Goal: Information Seeking & Learning: Learn about a topic

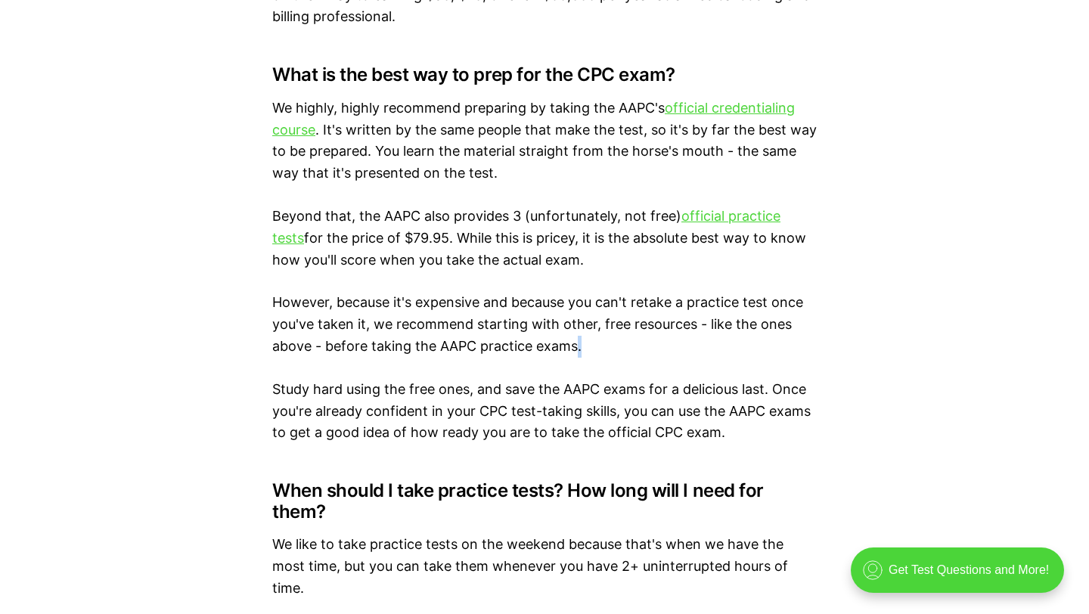
click at [681, 147] on p "We highly, highly recommend preparing by taking the AAPC's official credentiali…" at bounding box center [544, 141] width 545 height 87
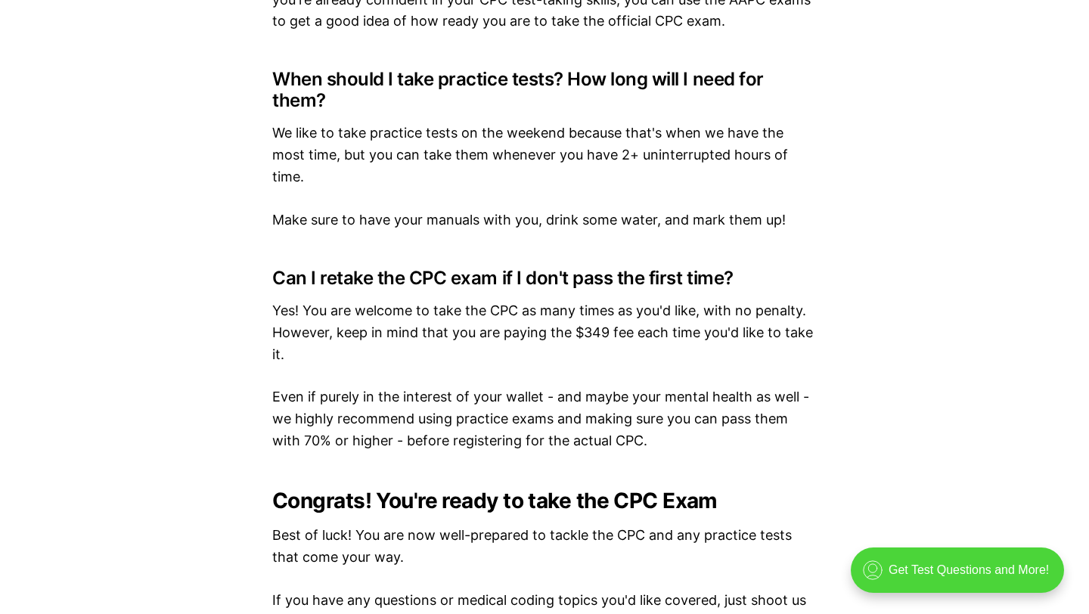
scroll to position [8912, 0]
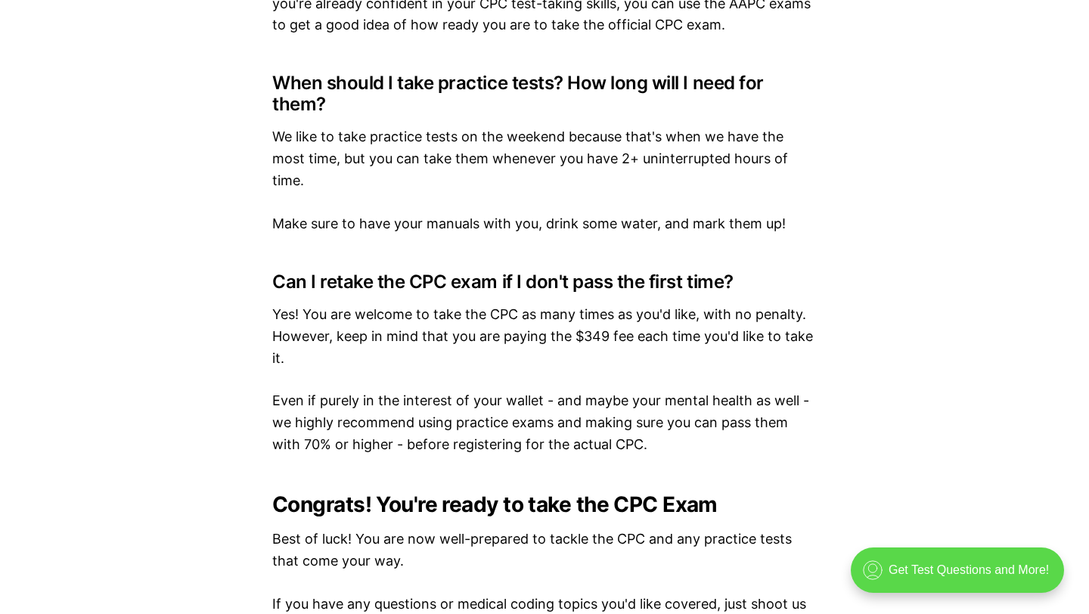
click at [990, 563] on div ".cls-1{fill:none;stroke:currentColor;stroke-linecap:round;stroke-linejoin:round…" at bounding box center [957, 570] width 213 height 45
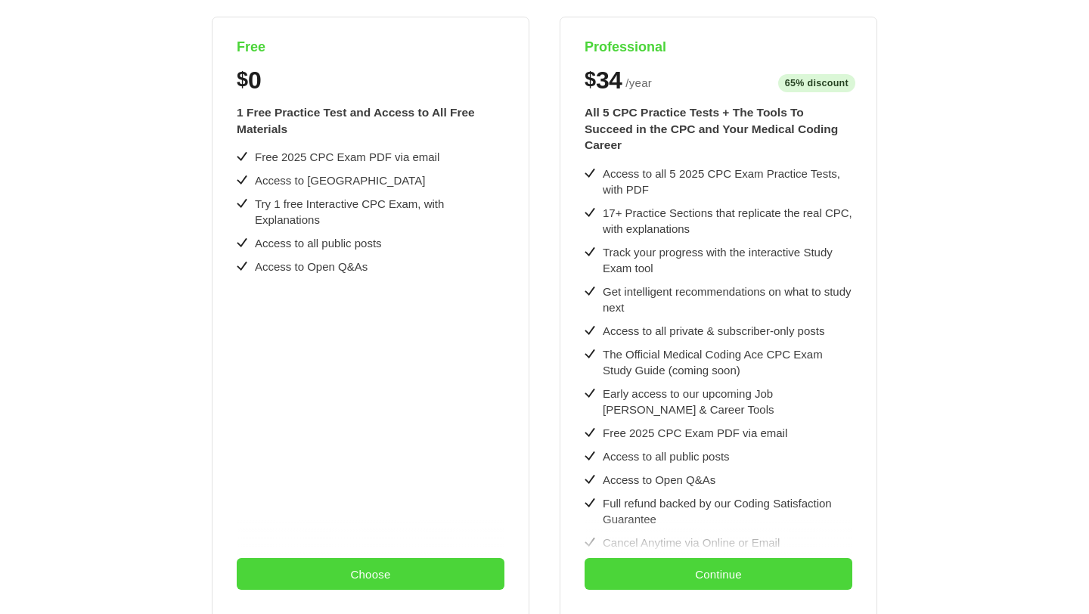
scroll to position [331, 0]
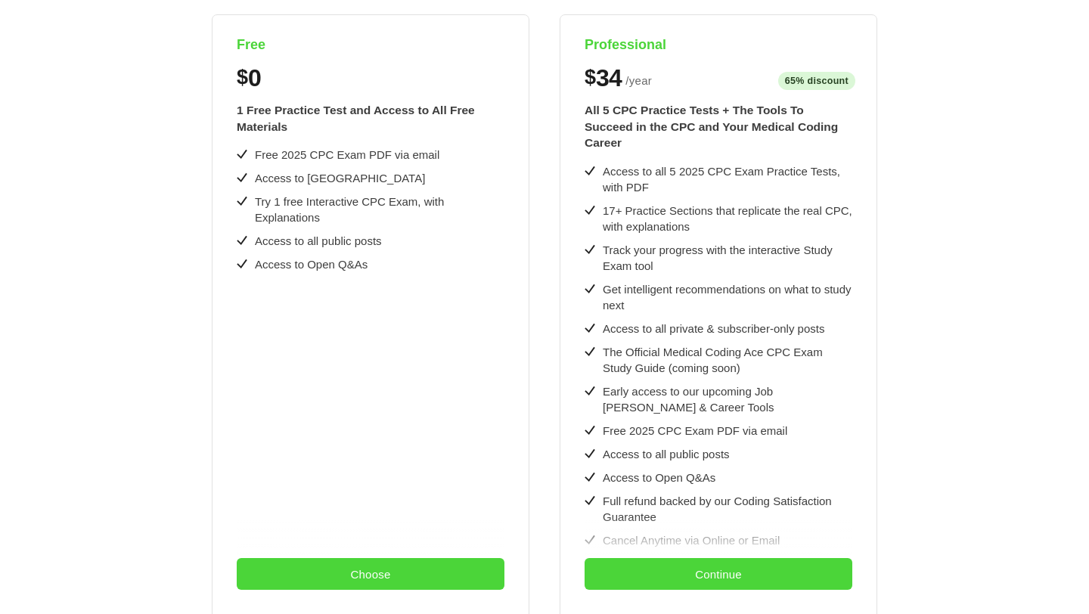
click at [990, 563] on div "Free $ 0 1 Free Practice Test and Access to All Free Materials Free 2025 CPC Ex…" at bounding box center [545, 328] width 1016 height 629
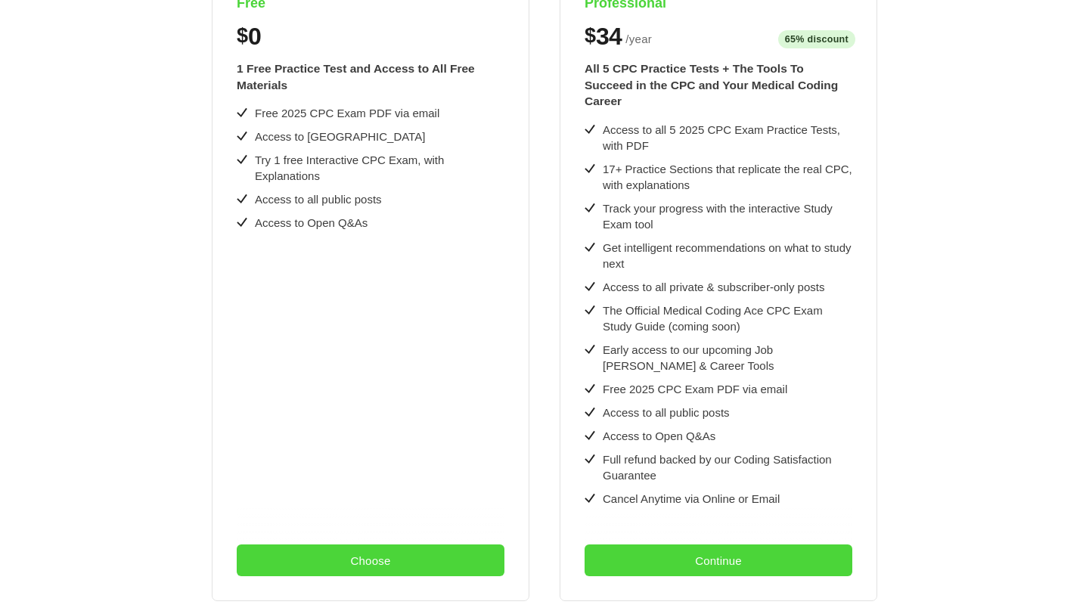
scroll to position [375, 0]
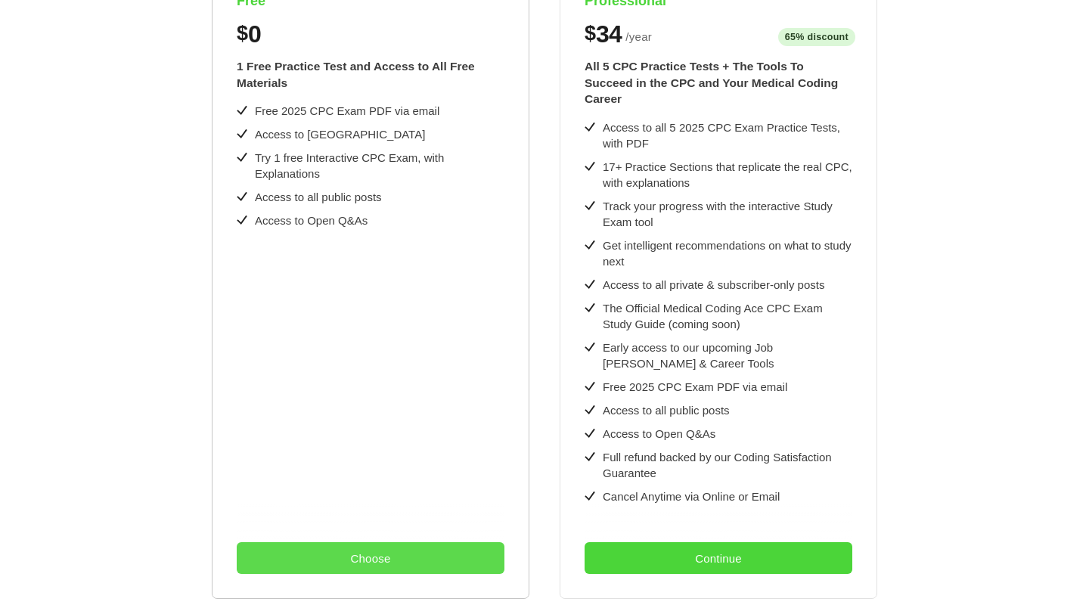
click at [424, 558] on button "Choose" at bounding box center [371, 558] width 268 height 32
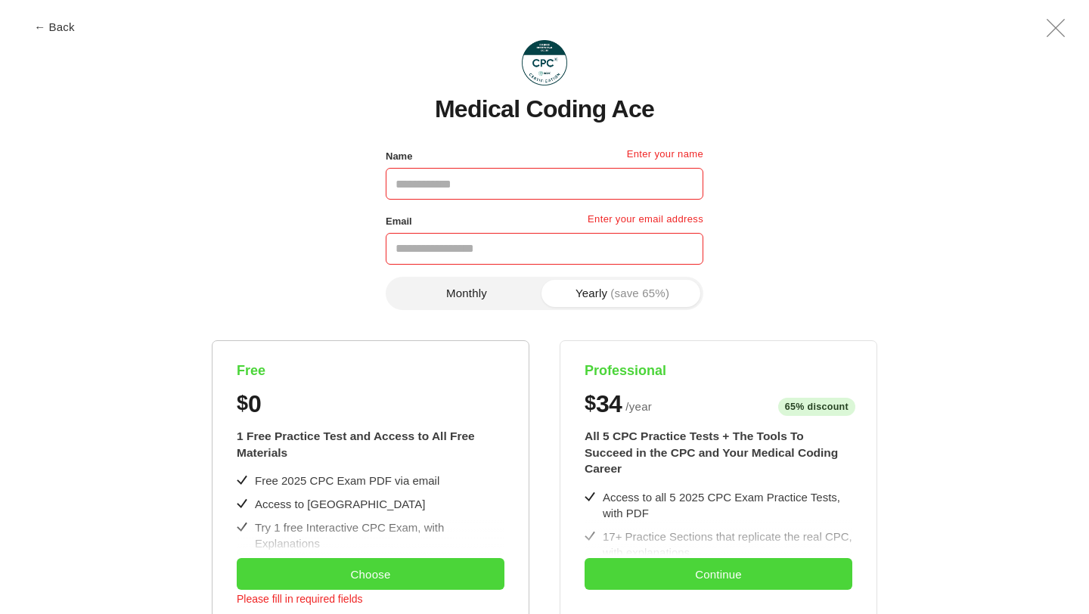
scroll to position [0, 0]
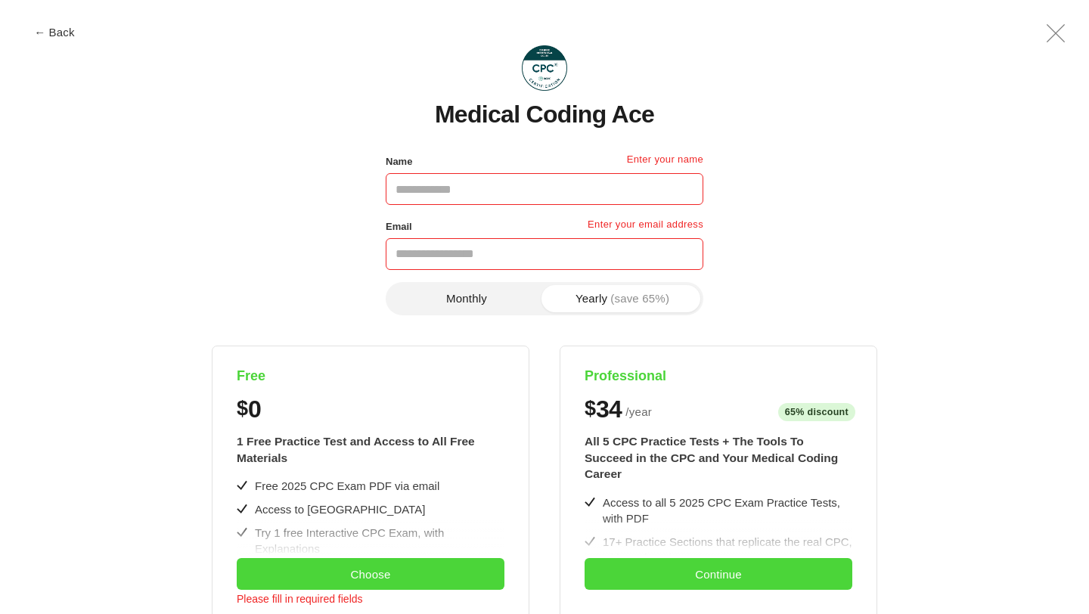
click at [502, 188] on input "Name" at bounding box center [545, 189] width 318 height 32
type input "*****"
click at [434, 248] on input "Email" at bounding box center [545, 254] width 318 height 32
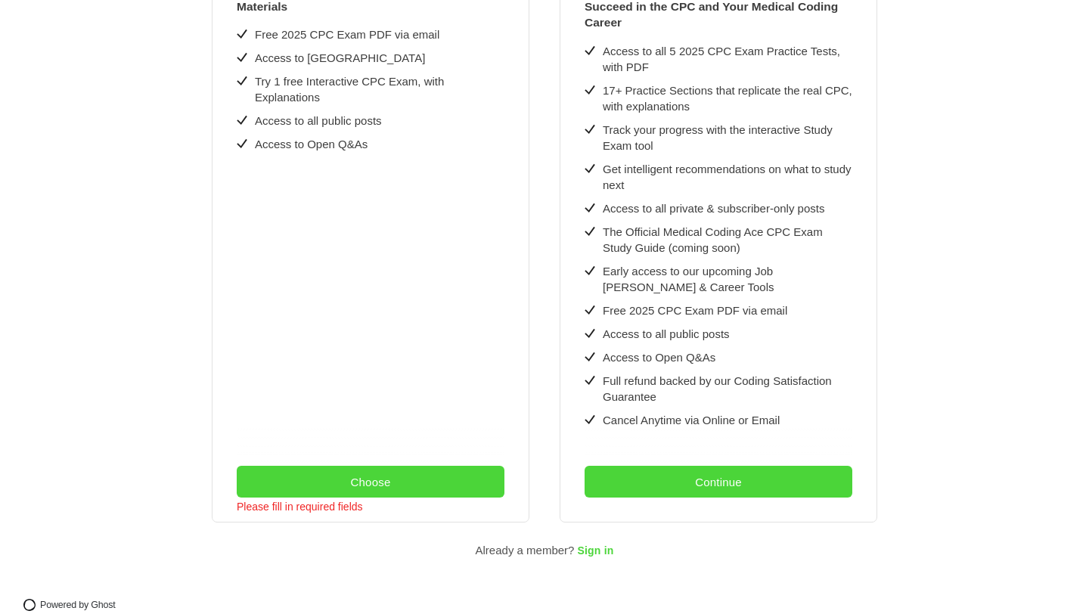
scroll to position [455, 0]
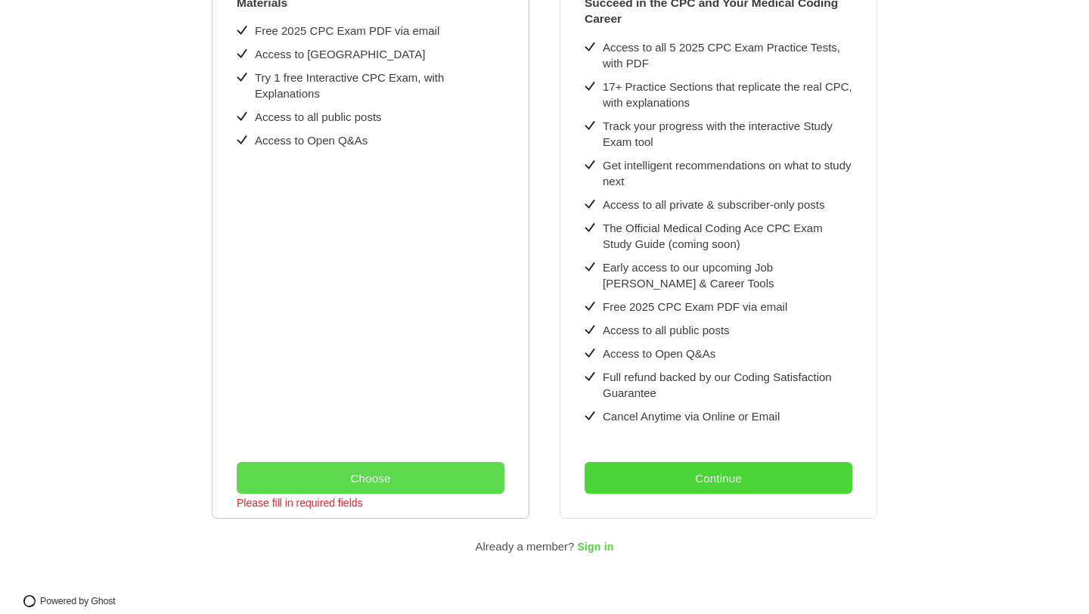
type input "**********"
click at [371, 478] on button "Choose" at bounding box center [371, 478] width 268 height 32
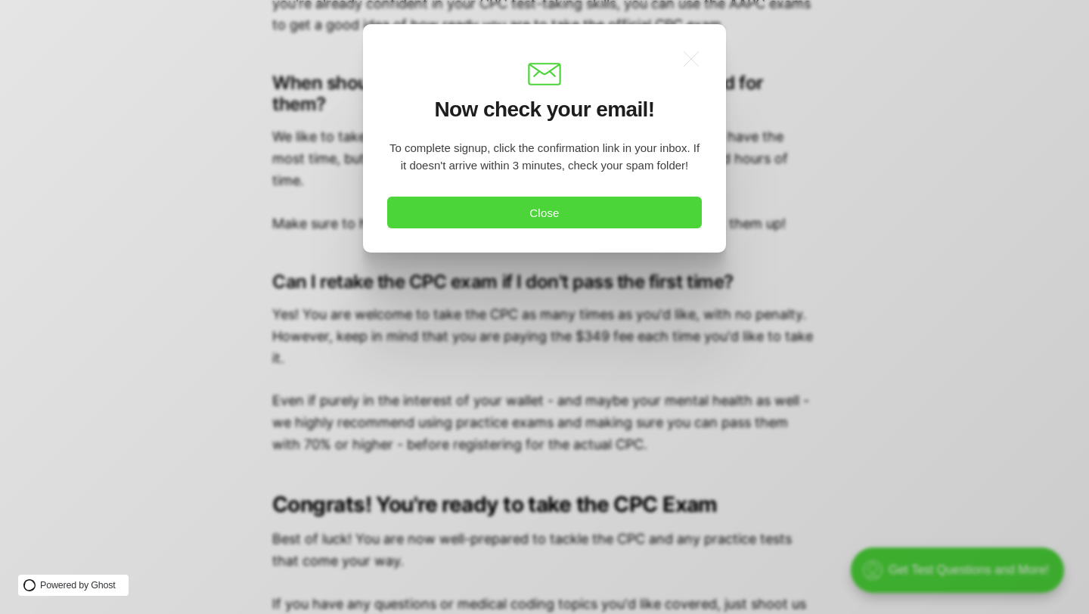
scroll to position [0, 0]
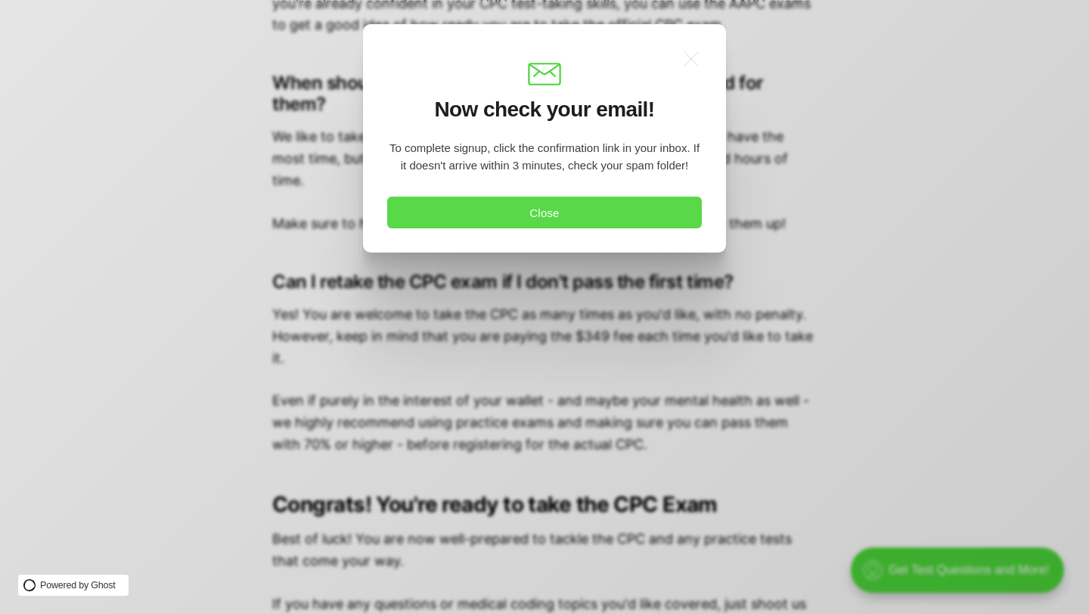
click at [590, 216] on button "Close" at bounding box center [544, 213] width 315 height 32
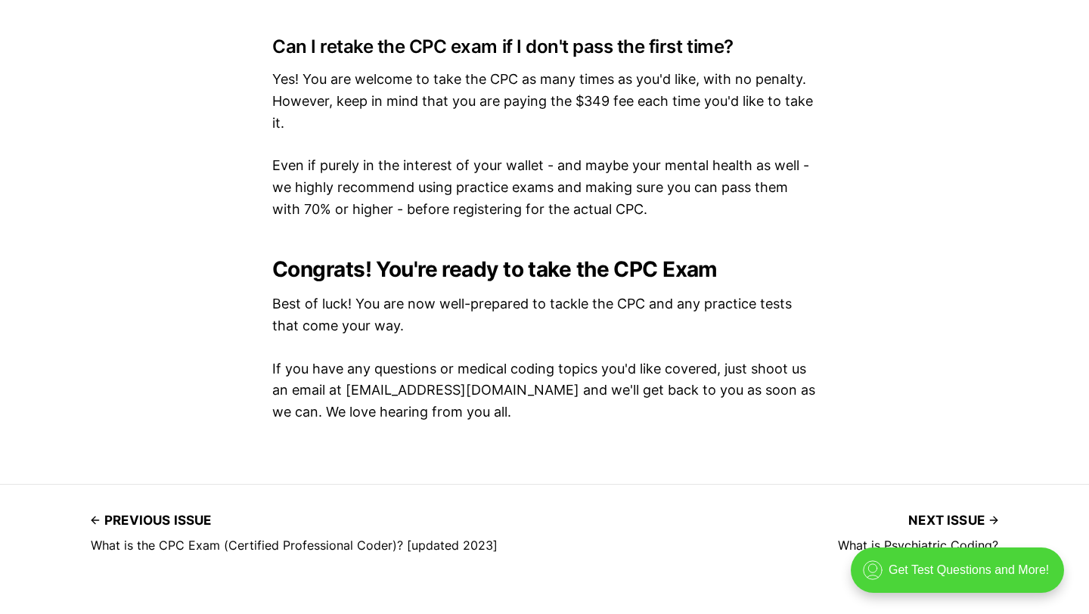
scroll to position [9131, 0]
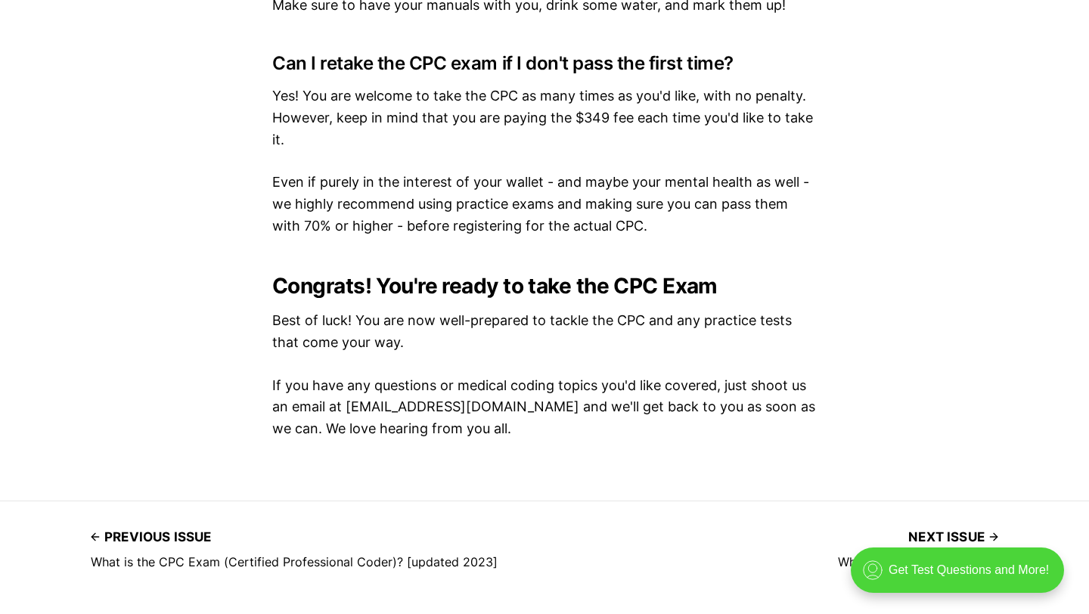
click at [564, 274] on h2 "Congrats! You're ready to take the CPC Exam" at bounding box center [544, 286] width 545 height 24
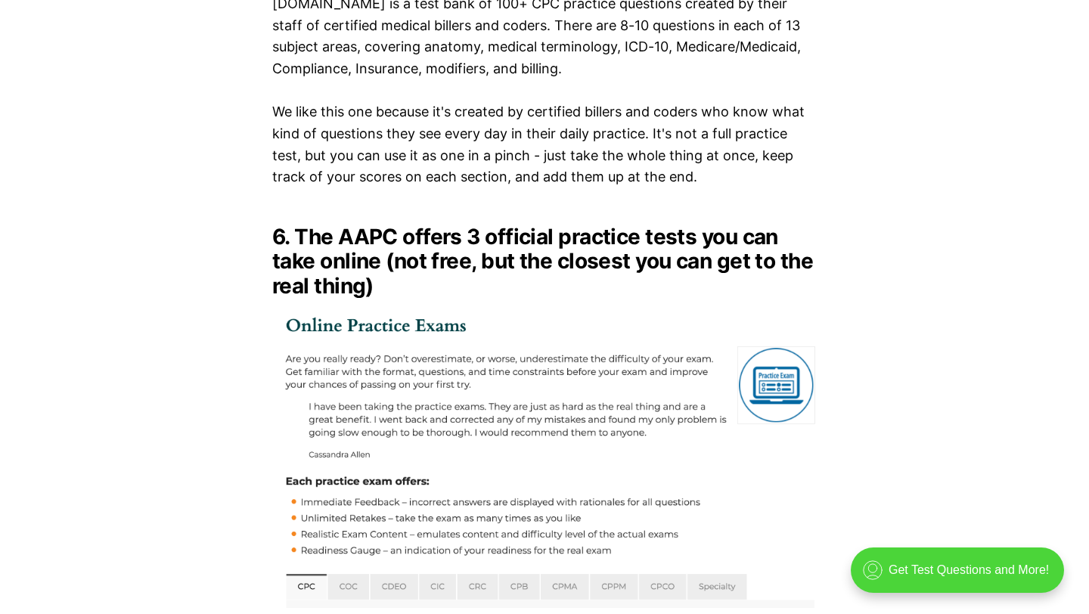
scroll to position [6073, 0]
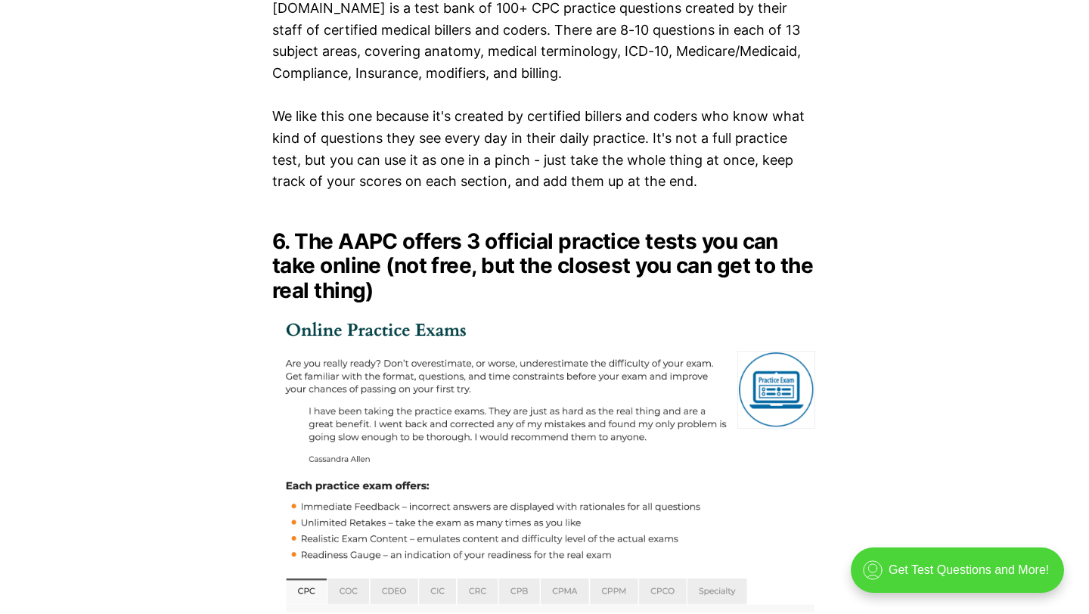
click at [433, 315] on img at bounding box center [544, 464] width 545 height 299
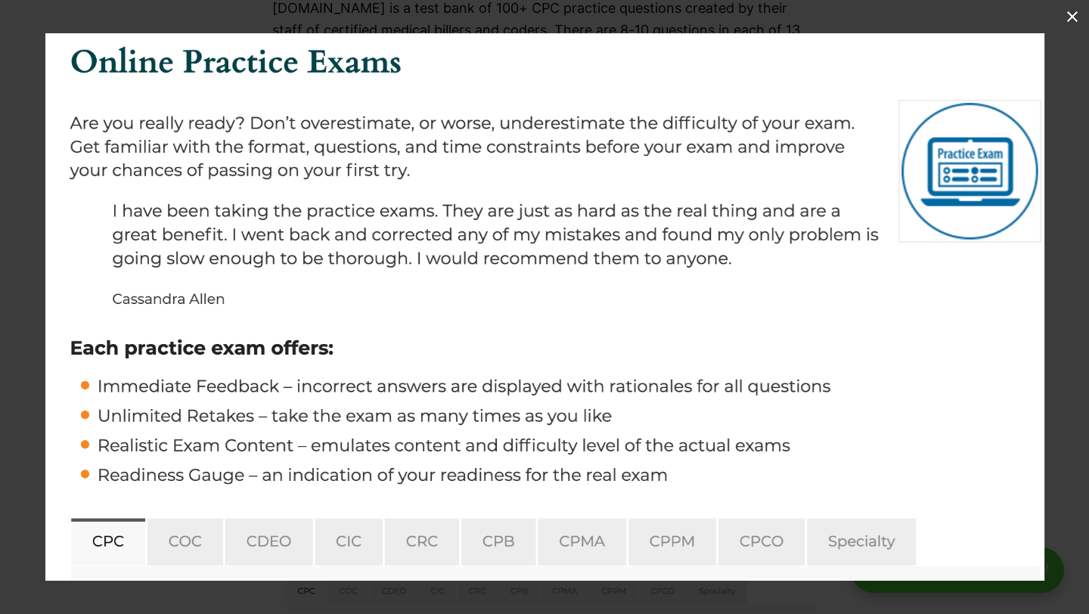
click at [967, 171] on img at bounding box center [544, 307] width 999 height 548
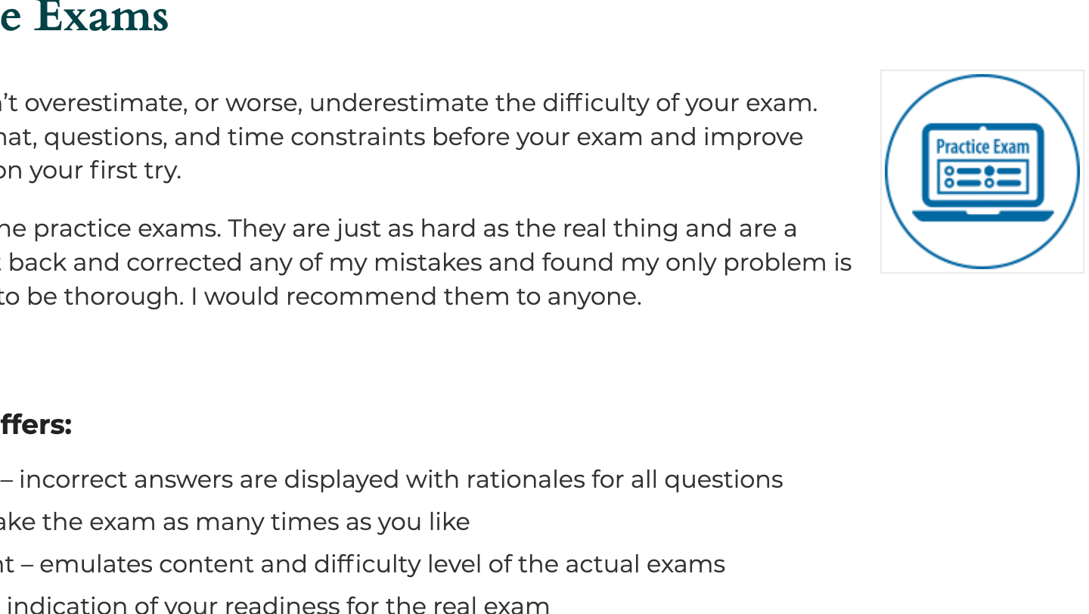
click at [967, 171] on img at bounding box center [375, 366] width 1430 height 784
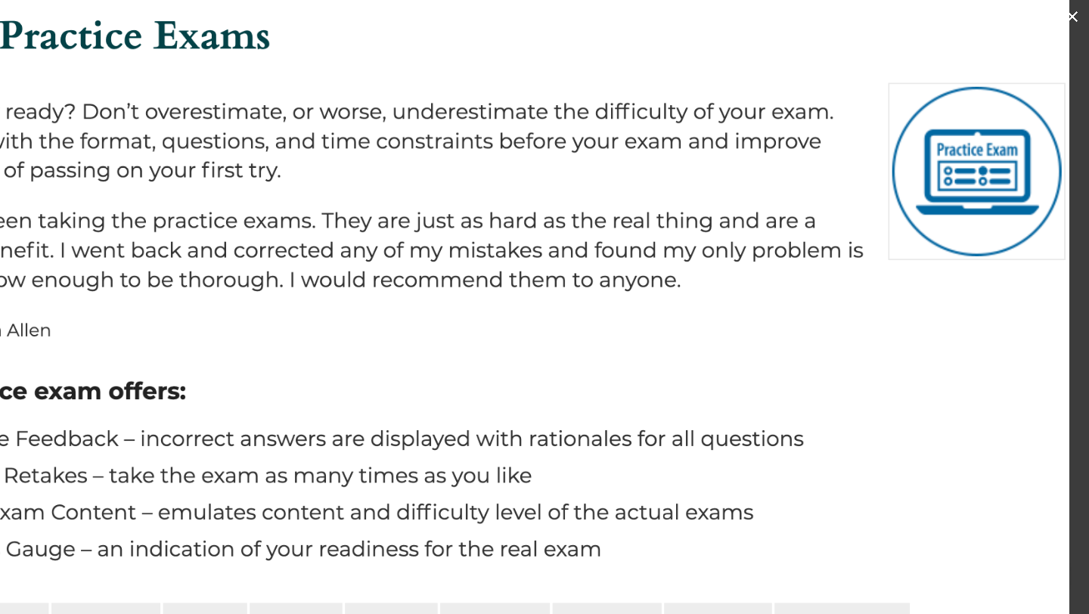
click at [967, 171] on img at bounding box center [449, 340] width 1242 height 681
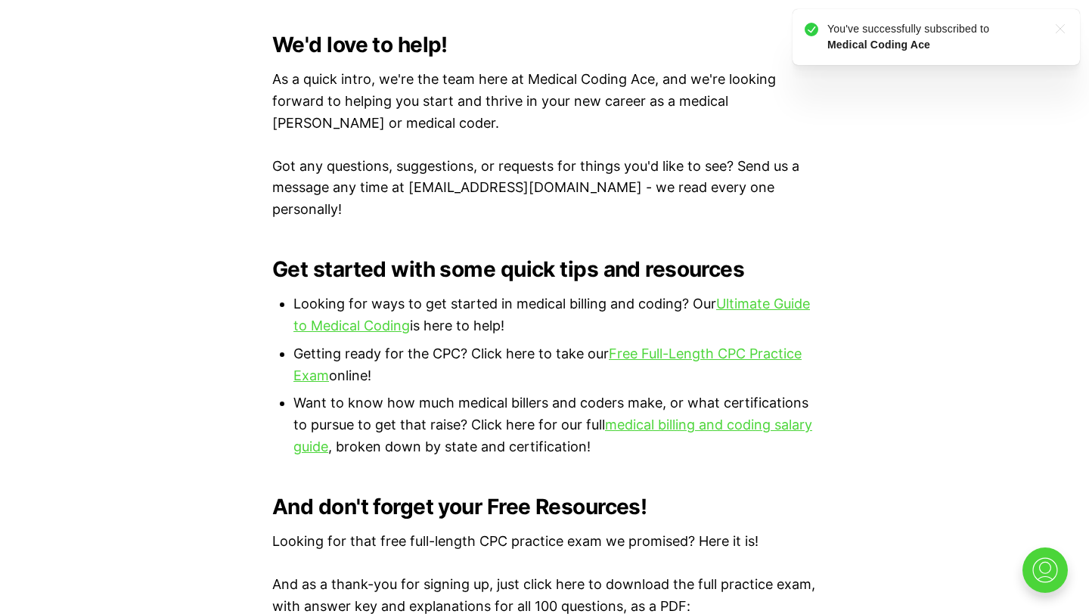
scroll to position [1007, 0]
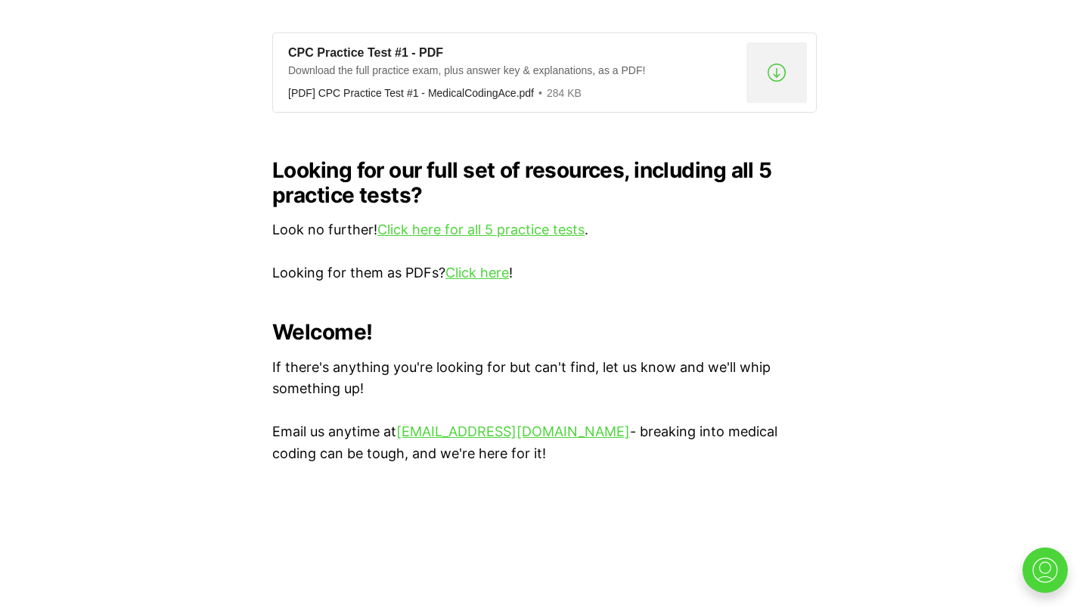
scroll to position [1524, 0]
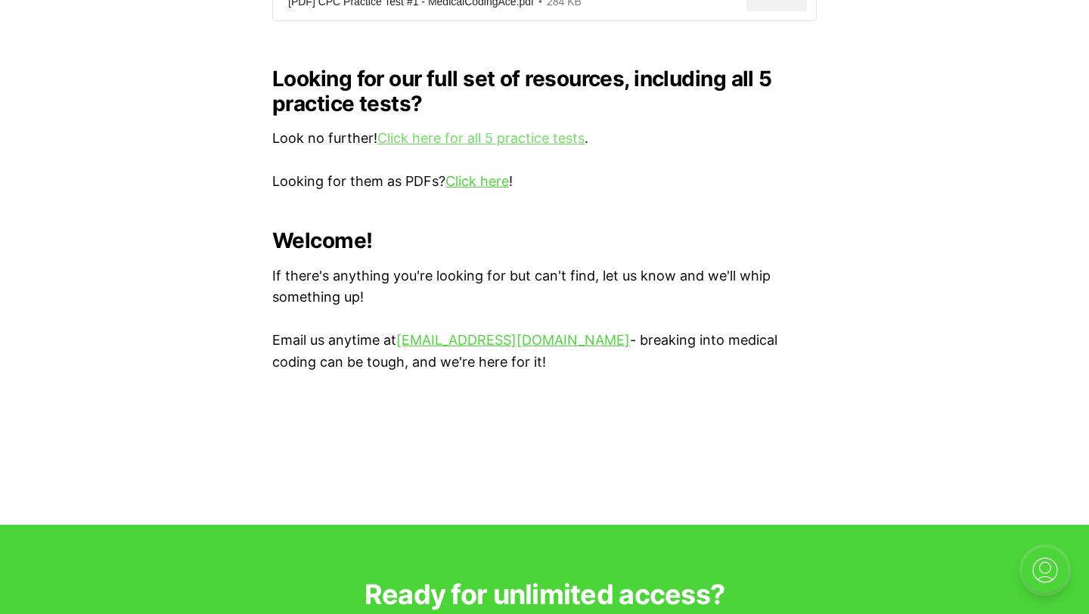
click at [555, 130] on link "Click here for all 5 practice tests" at bounding box center [481, 138] width 207 height 16
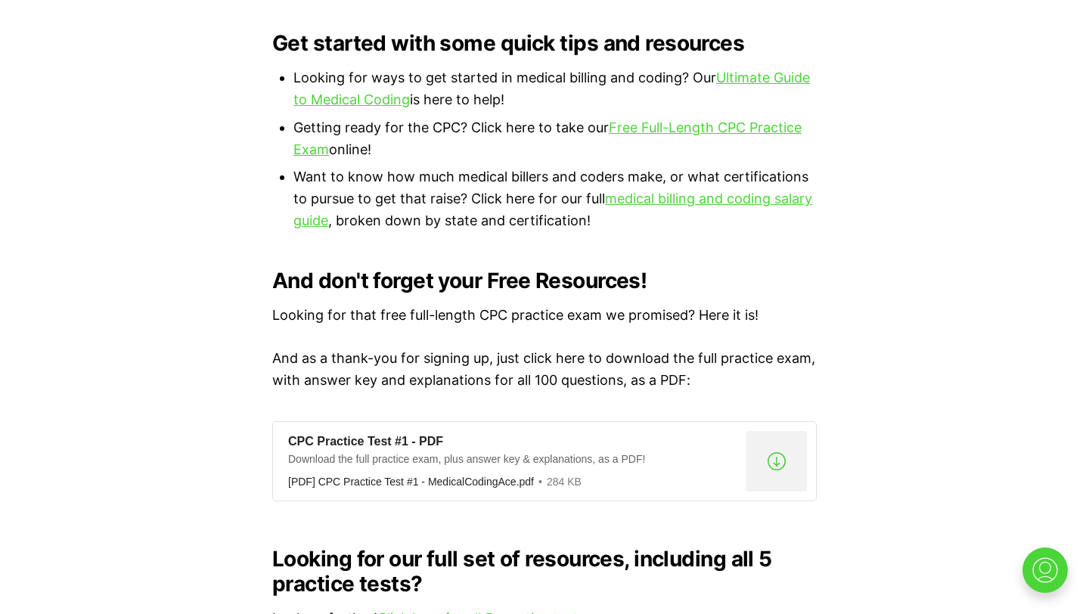
scroll to position [1036, 0]
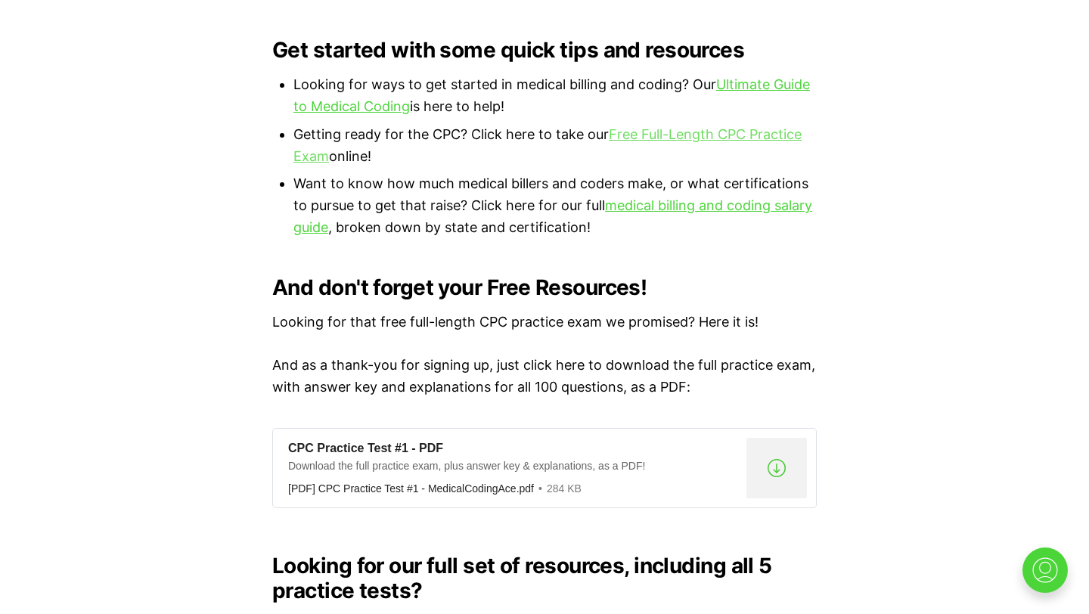
click at [771, 126] on link "Free Full-Length CPC Practice Exam" at bounding box center [548, 145] width 508 height 38
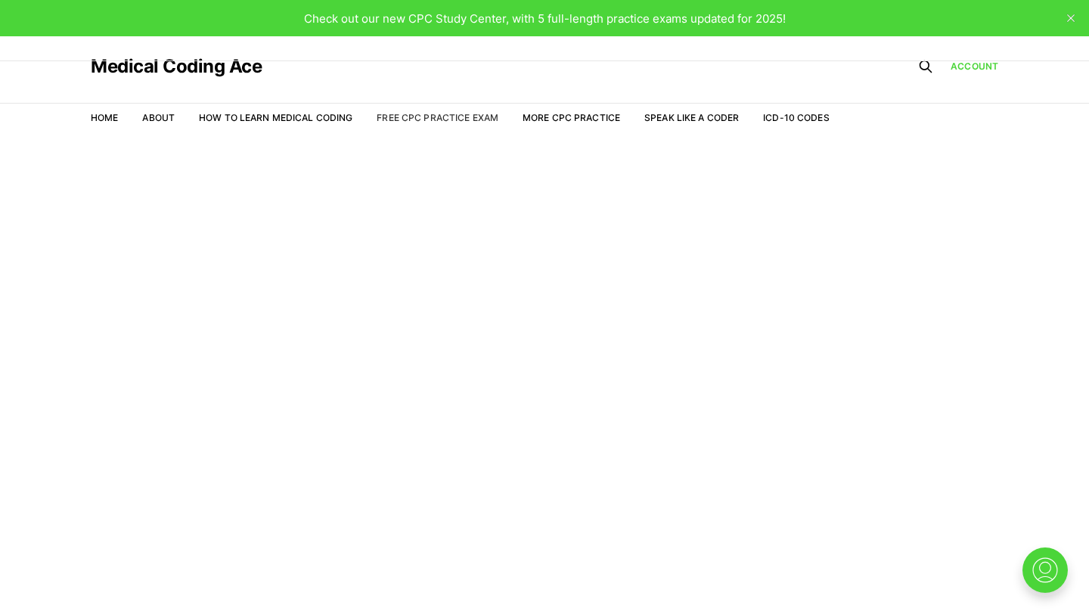
click at [443, 120] on link "Free CPC Practice Exam" at bounding box center [438, 117] width 122 height 11
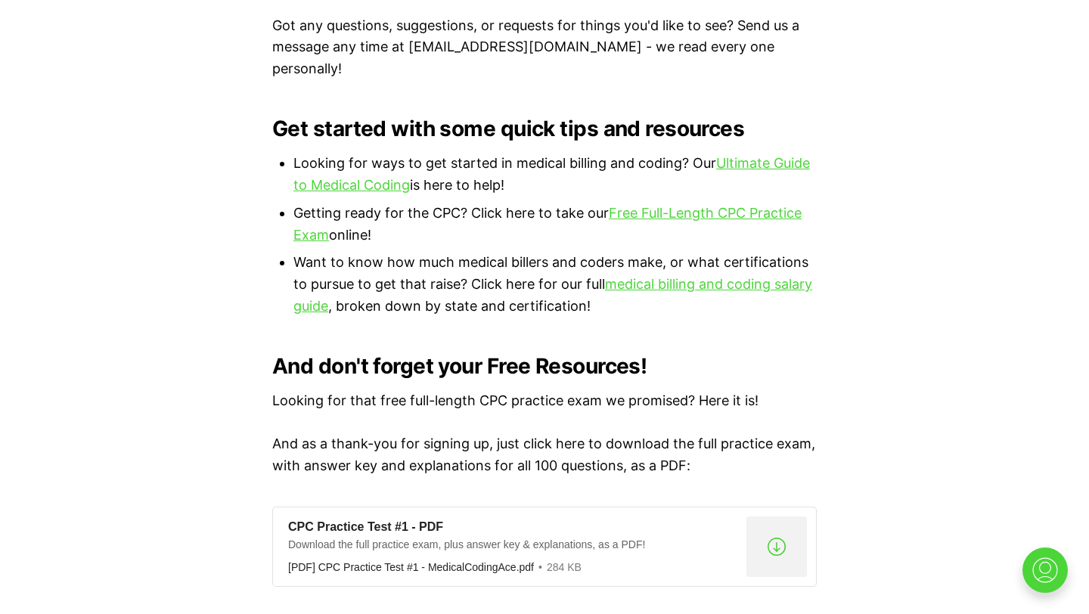
scroll to position [928, 0]
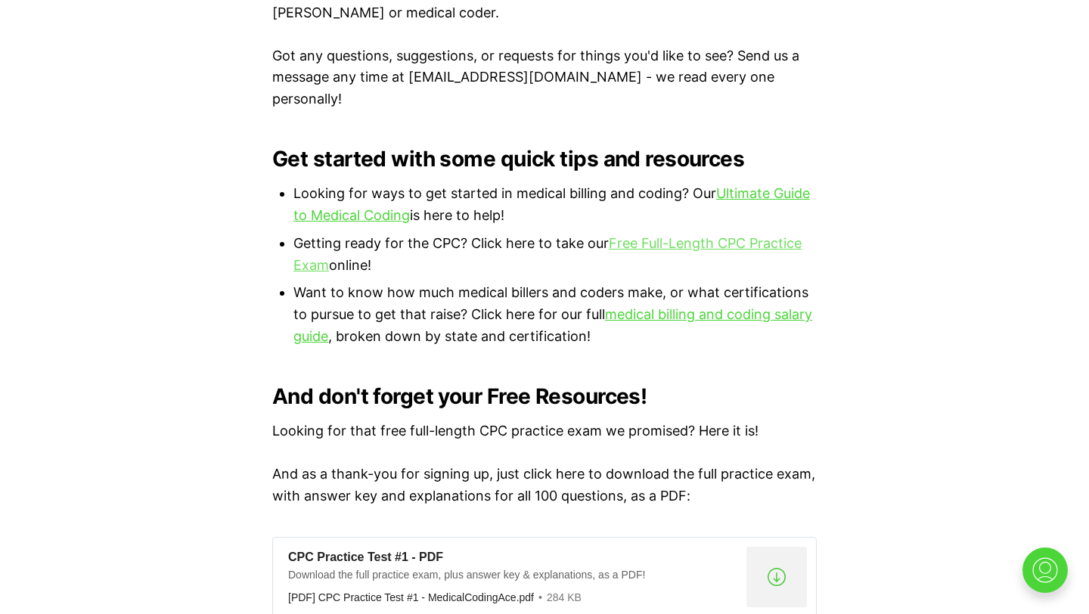
click at [727, 235] on link "Free Full-Length CPC Practice Exam" at bounding box center [548, 254] width 508 height 38
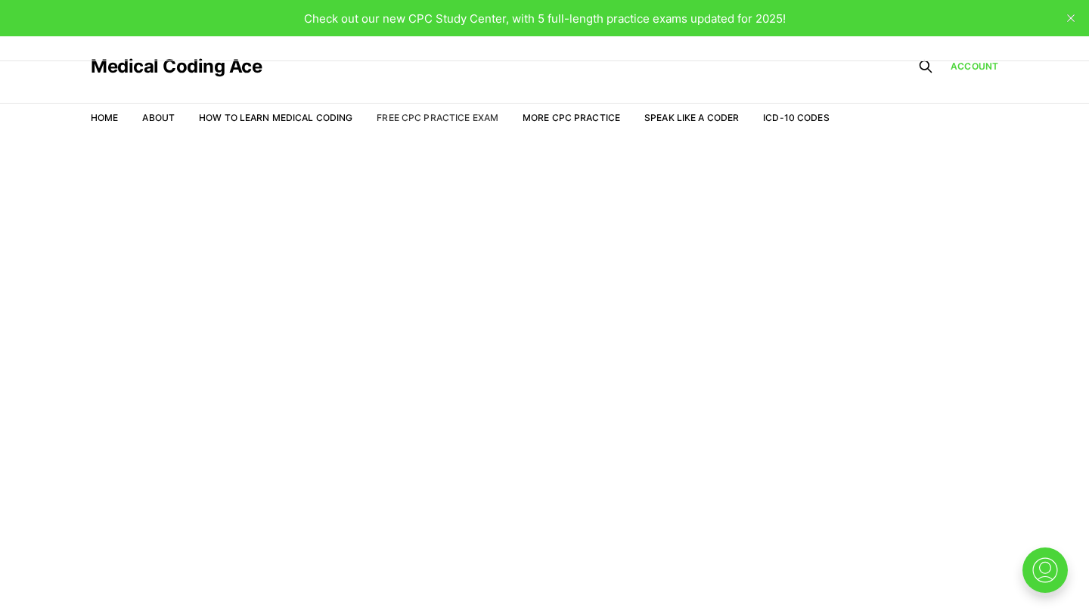
click at [459, 117] on link "Free CPC Practice Exam" at bounding box center [438, 117] width 122 height 11
click at [772, 11] on span "Check out our new CPC Study Center, with 5 full-length practice exams updated f…" at bounding box center [545, 18] width 482 height 14
click at [1072, 18] on icon "close" at bounding box center [1071, 18] width 8 height 8
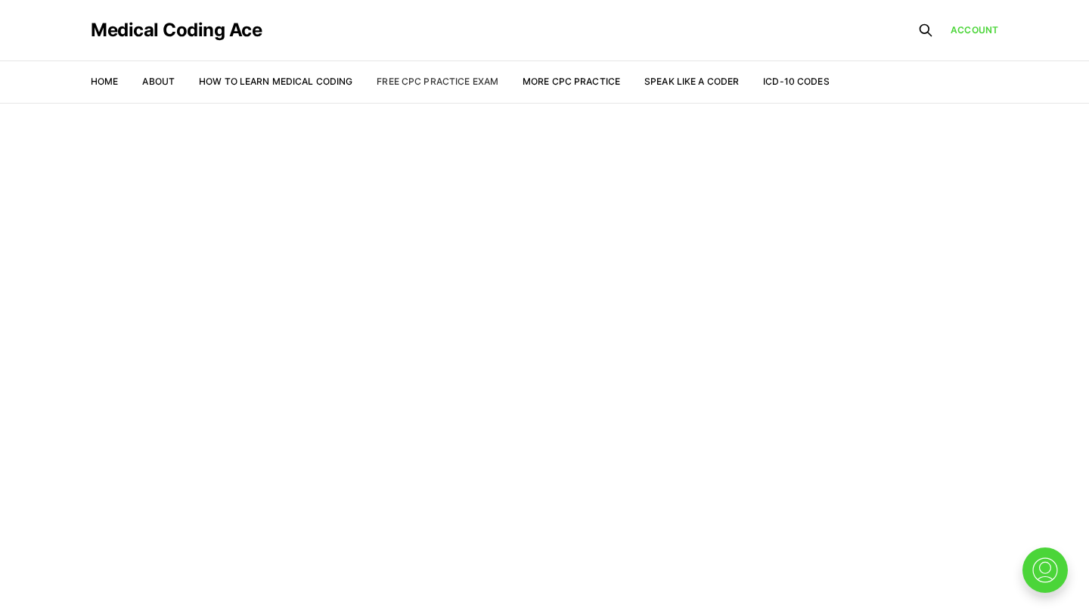
click at [465, 79] on link "Free CPC Practice Exam" at bounding box center [438, 81] width 122 height 11
click at [446, 85] on link "Free CPC Practice Exam" at bounding box center [438, 81] width 122 height 11
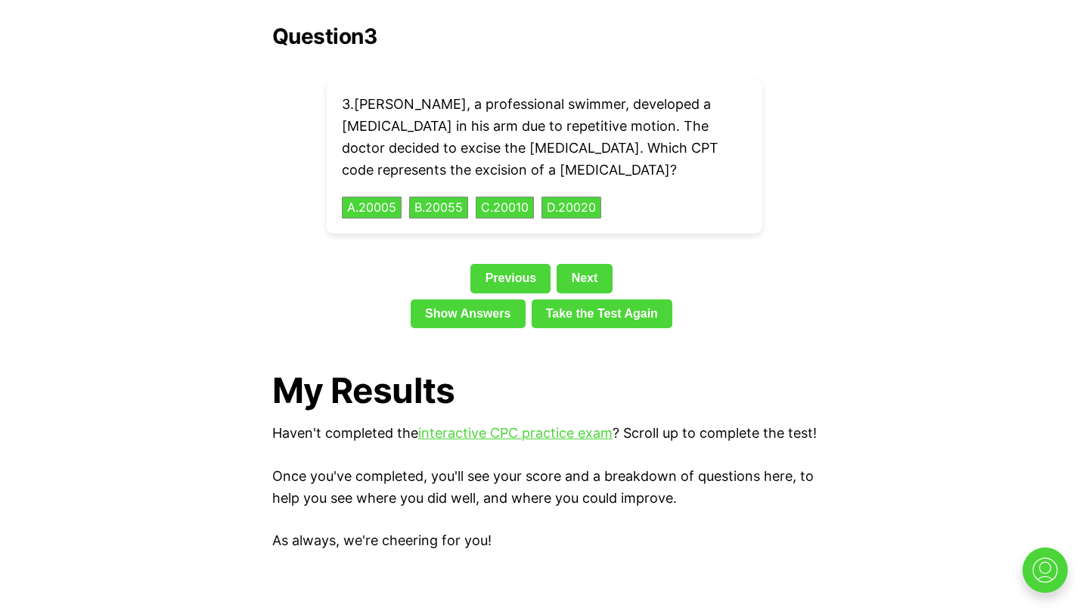
scroll to position [2177, 0]
